Goal: Register for event/course

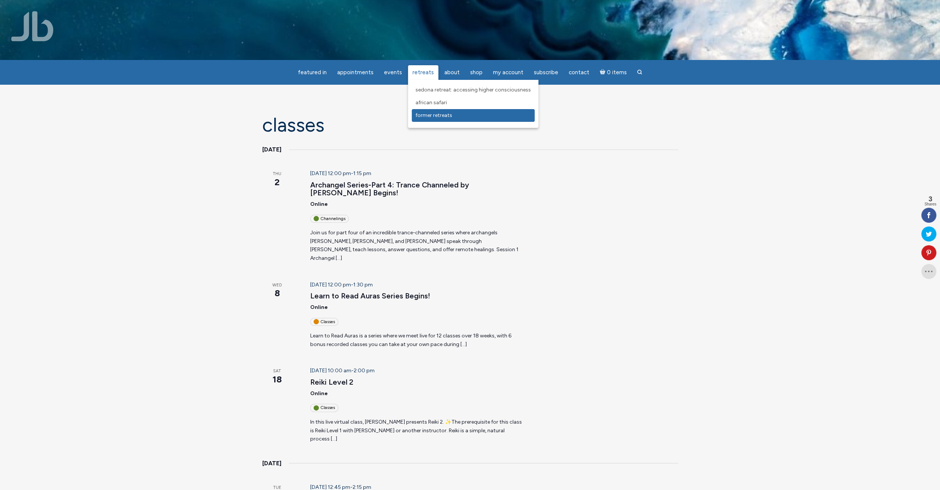
click at [432, 115] on span "Former Retreats" at bounding box center [434, 115] width 37 height 6
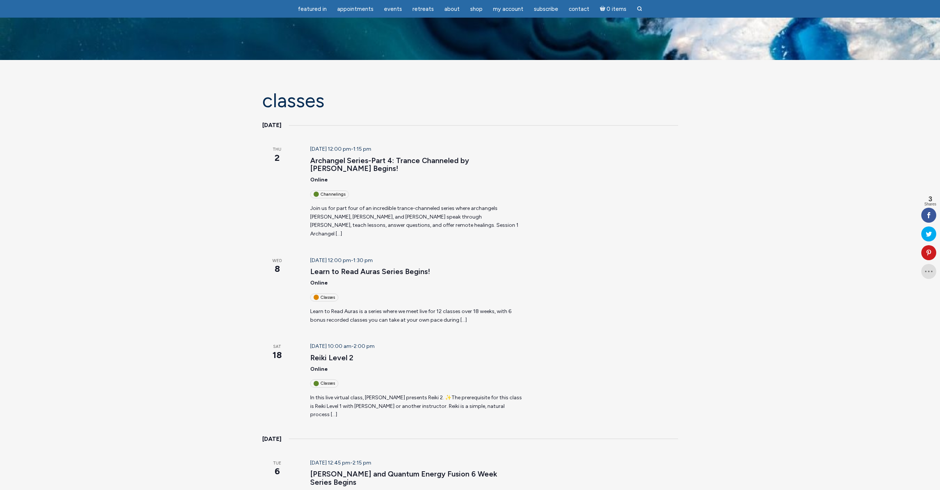
scroll to position [78, 0]
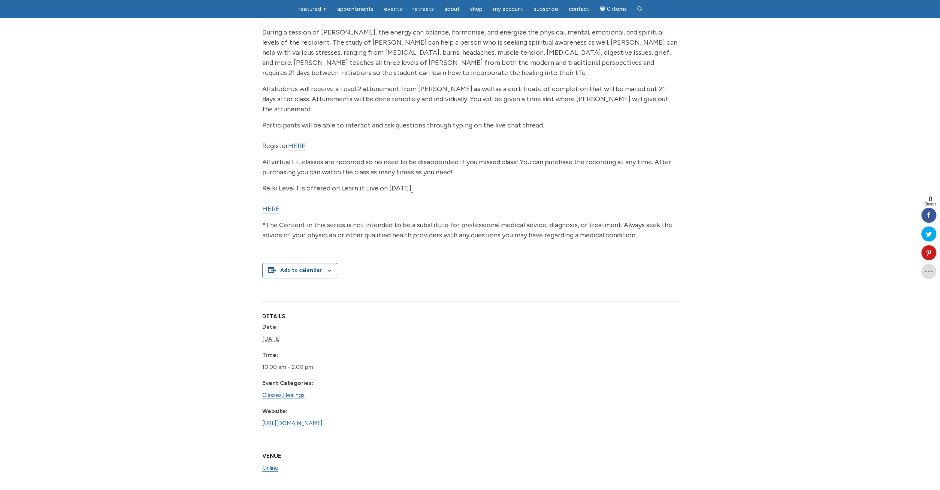
scroll to position [234, 0]
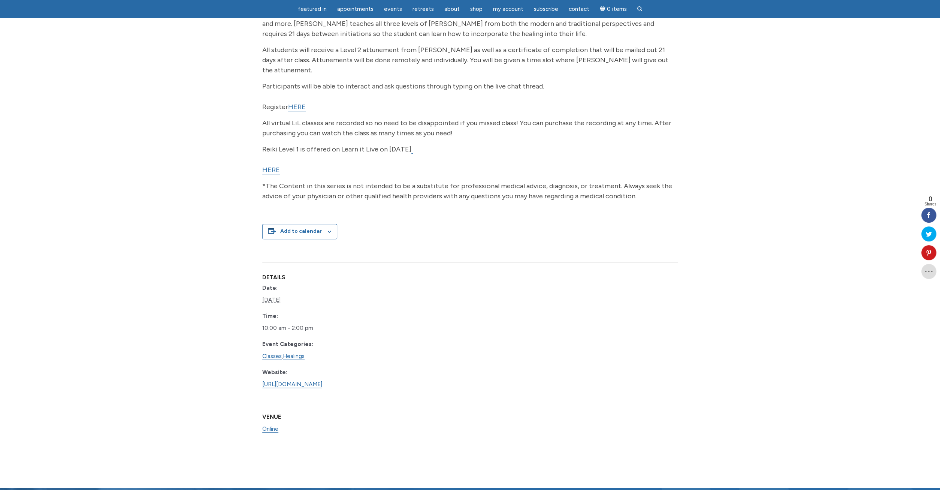
click at [302, 103] on link "HERE" at bounding box center [297, 107] width 18 height 9
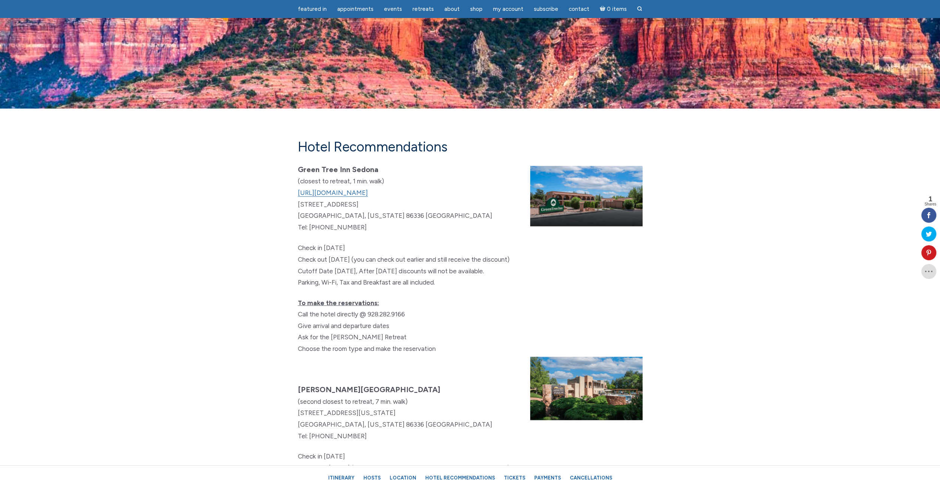
scroll to position [4286, 0]
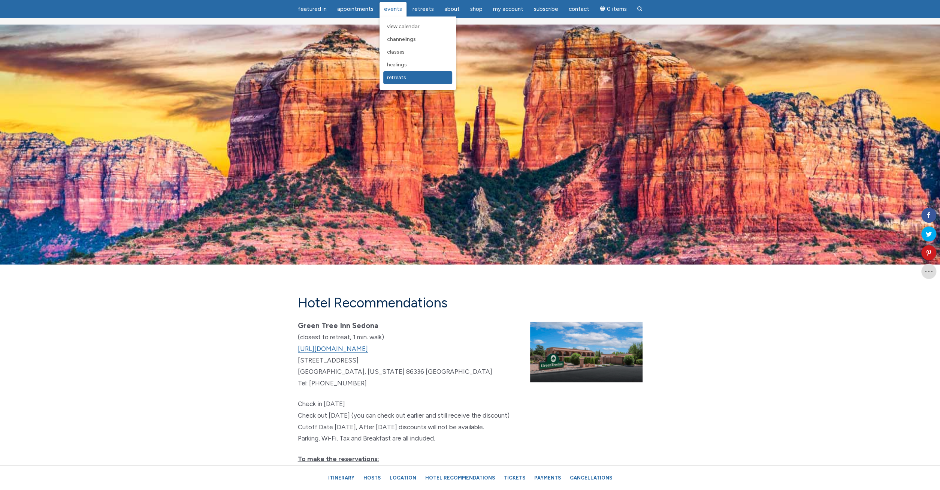
click at [405, 75] on span "Retreats" at bounding box center [396, 77] width 19 height 6
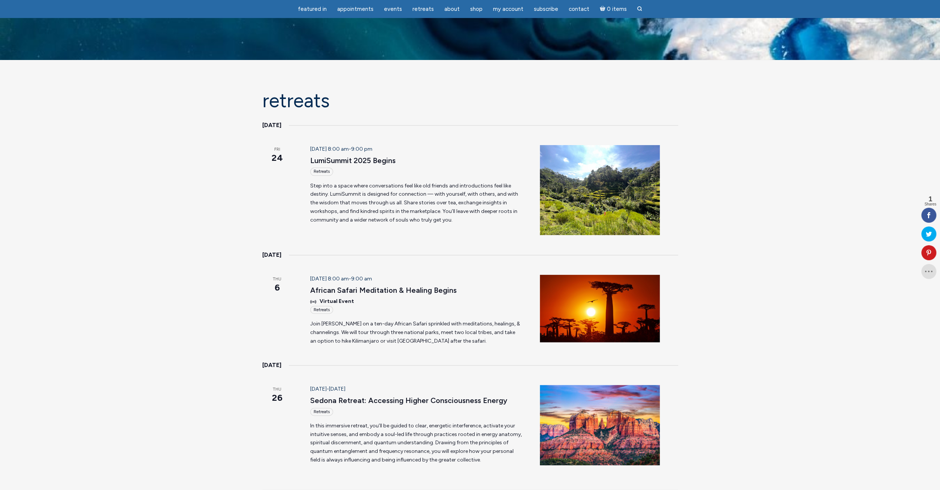
scroll to position [117, 0]
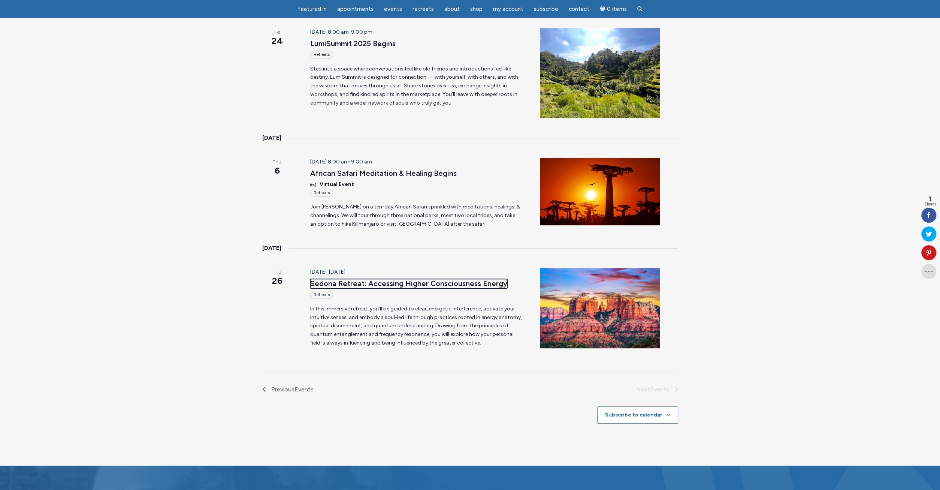
click at [386, 282] on link "Sedona Retreat: Accessing Higher Consciousness Energy" at bounding box center [408, 283] width 197 height 9
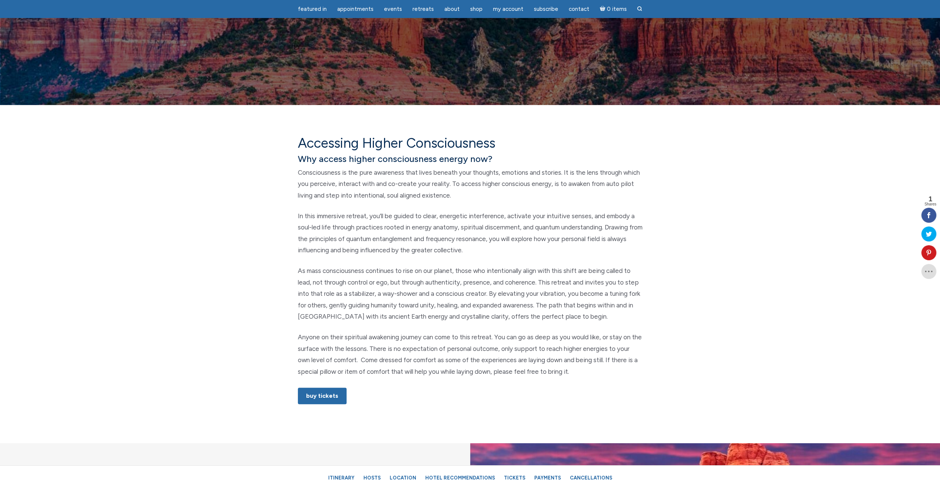
scroll to position [273, 0]
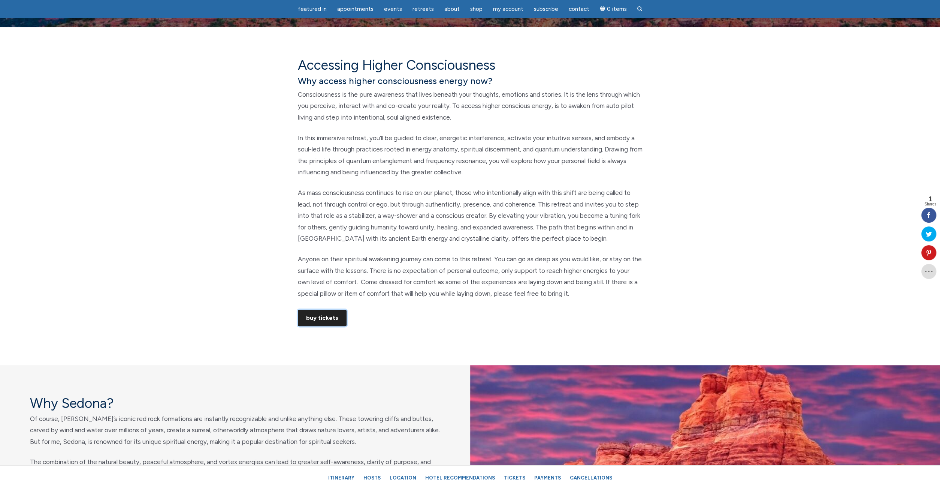
click at [329, 312] on link "Buy Tickets" at bounding box center [322, 317] width 49 height 16
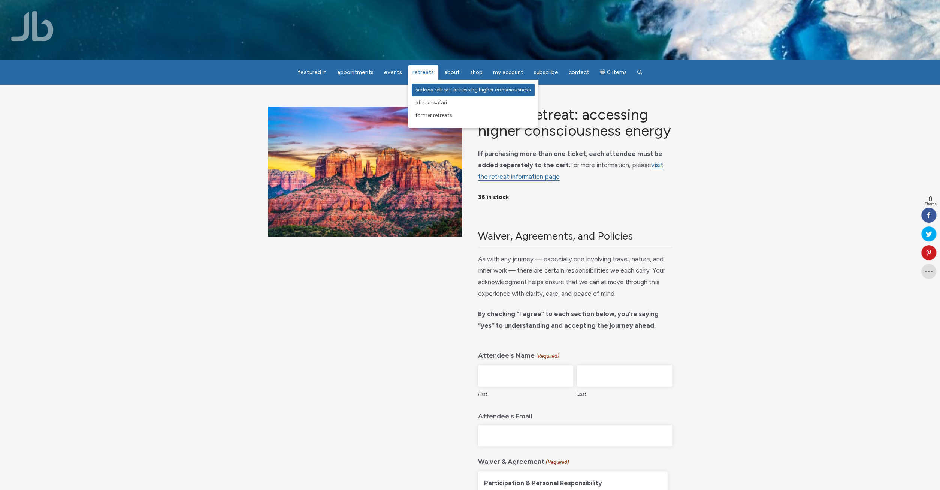
click at [436, 91] on span "Sedona Retreat: Accessing Higher Consciousness" at bounding box center [473, 90] width 115 height 6
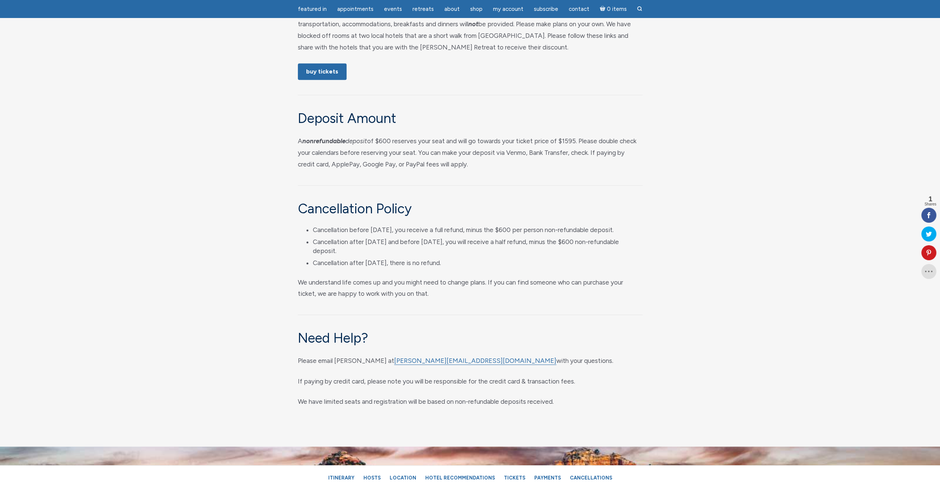
scroll to position [3273, 0]
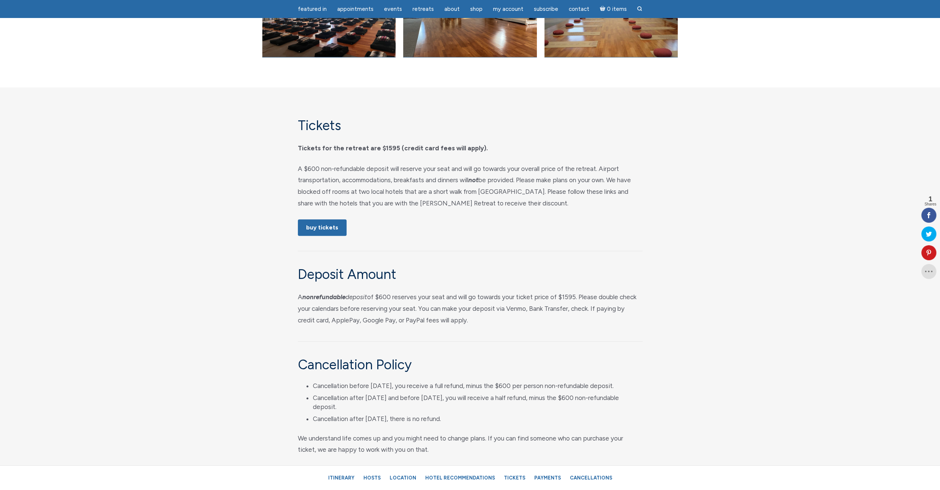
click at [771, 233] on section "Tickets Tickets for the retreat are $1595 (credit card fees will apply). A $600…" at bounding box center [470, 344] width 940 height 515
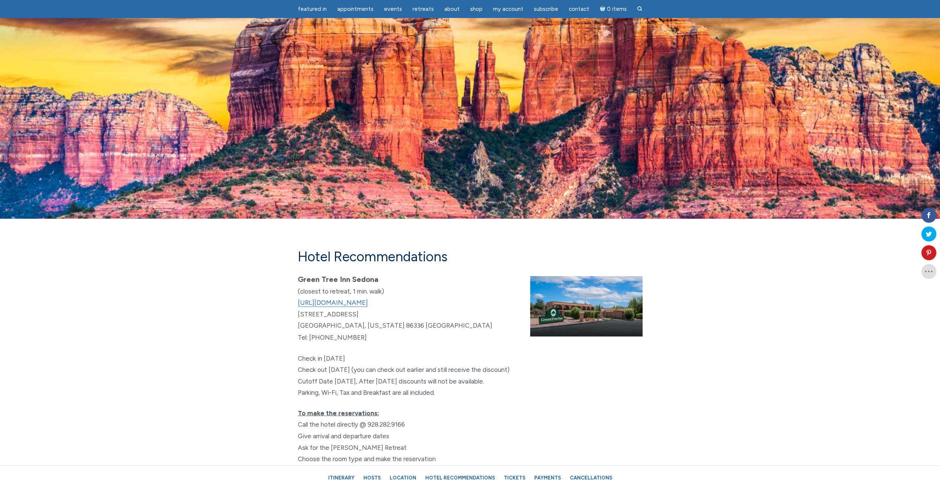
scroll to position [3975, 0]
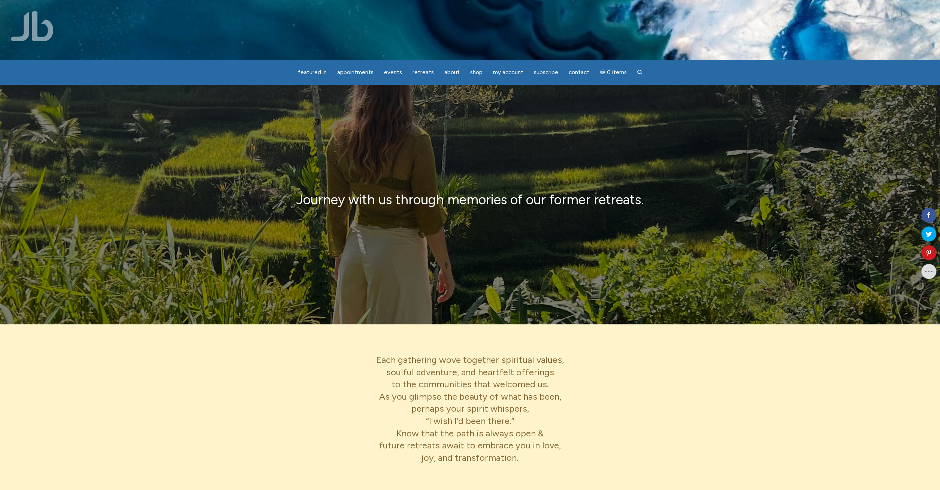
click at [428, 75] on span "Retreats" at bounding box center [423, 72] width 21 height 7
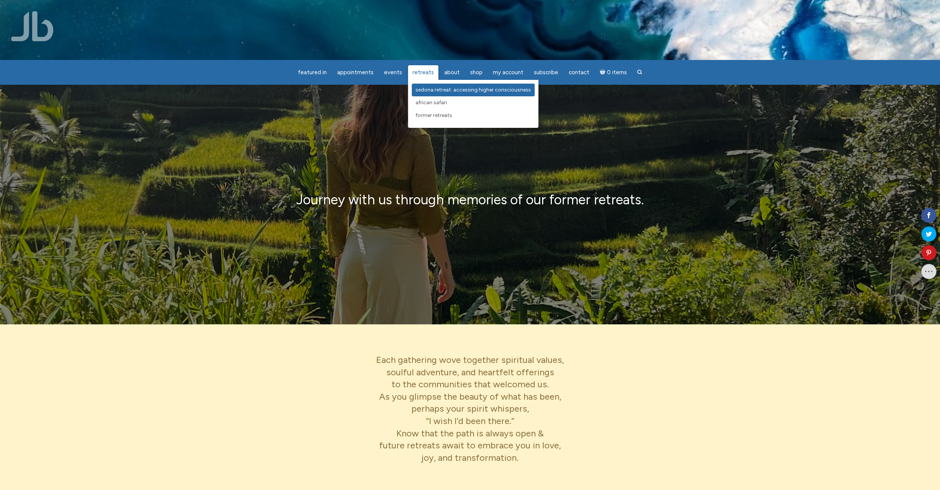
click at [427, 92] on span "Sedona Retreat: Accessing Higher Consciousness" at bounding box center [473, 90] width 115 height 6
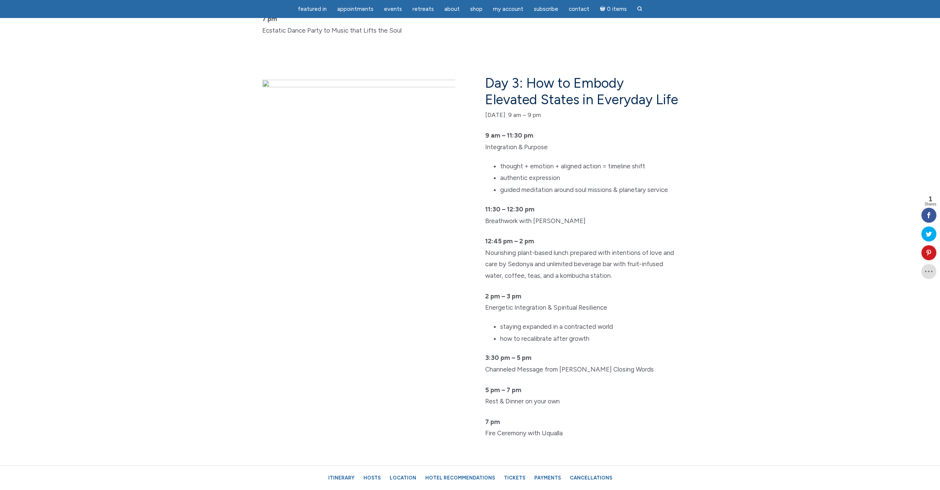
scroll to position [1792, 0]
